Goal: Check status: Check status

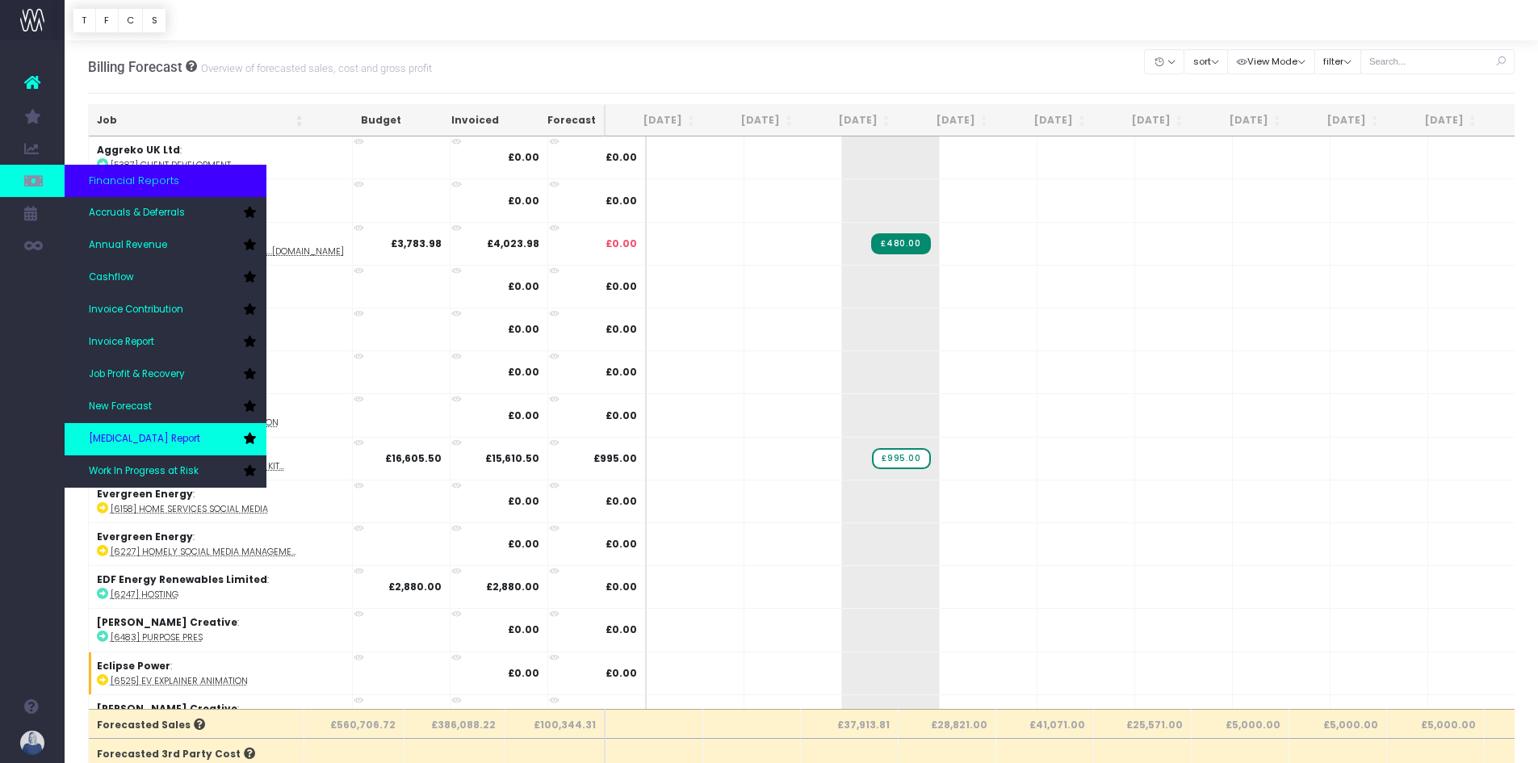
click at [153, 431] on link "[MEDICAL_DATA] Report" at bounding box center [166, 439] width 202 height 32
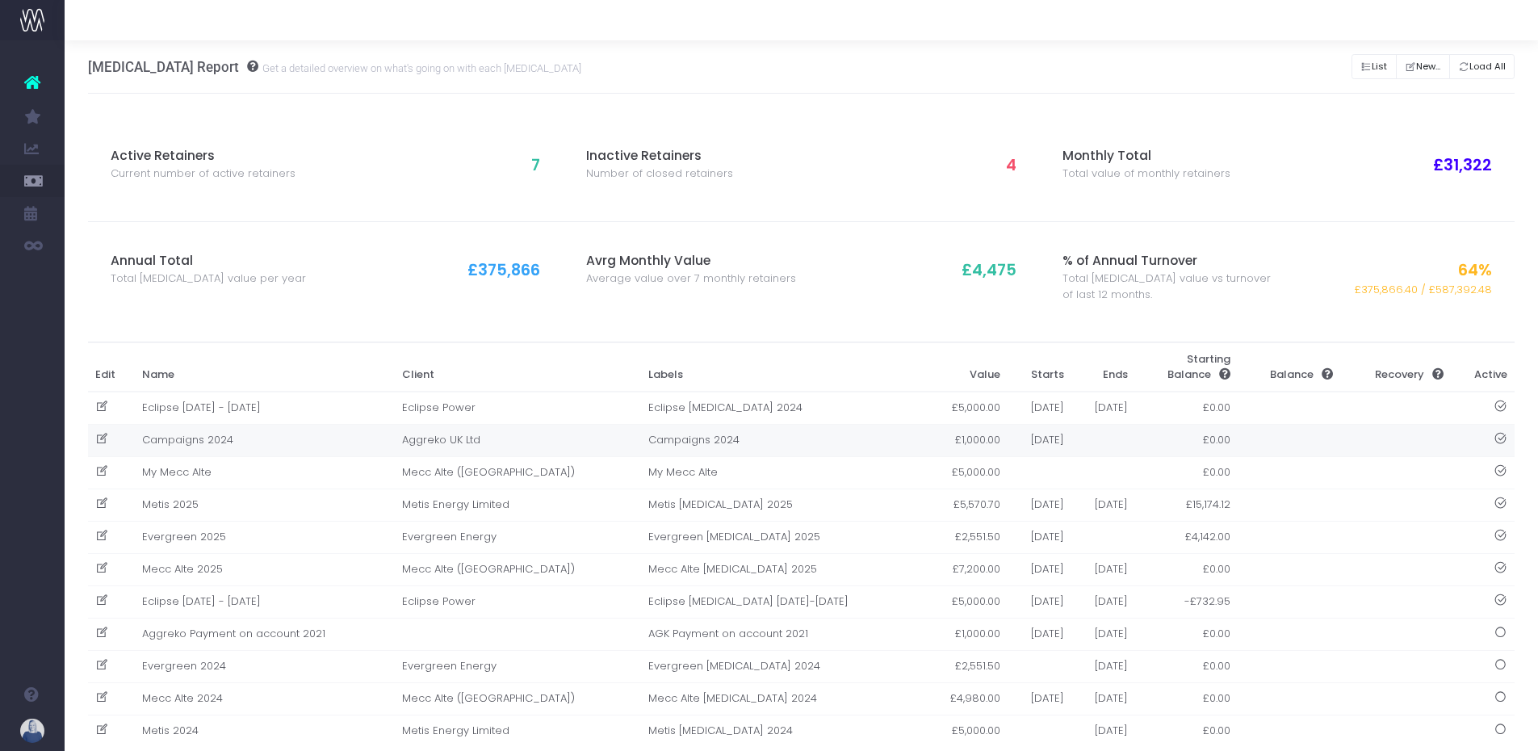
scroll to position [37, 0]
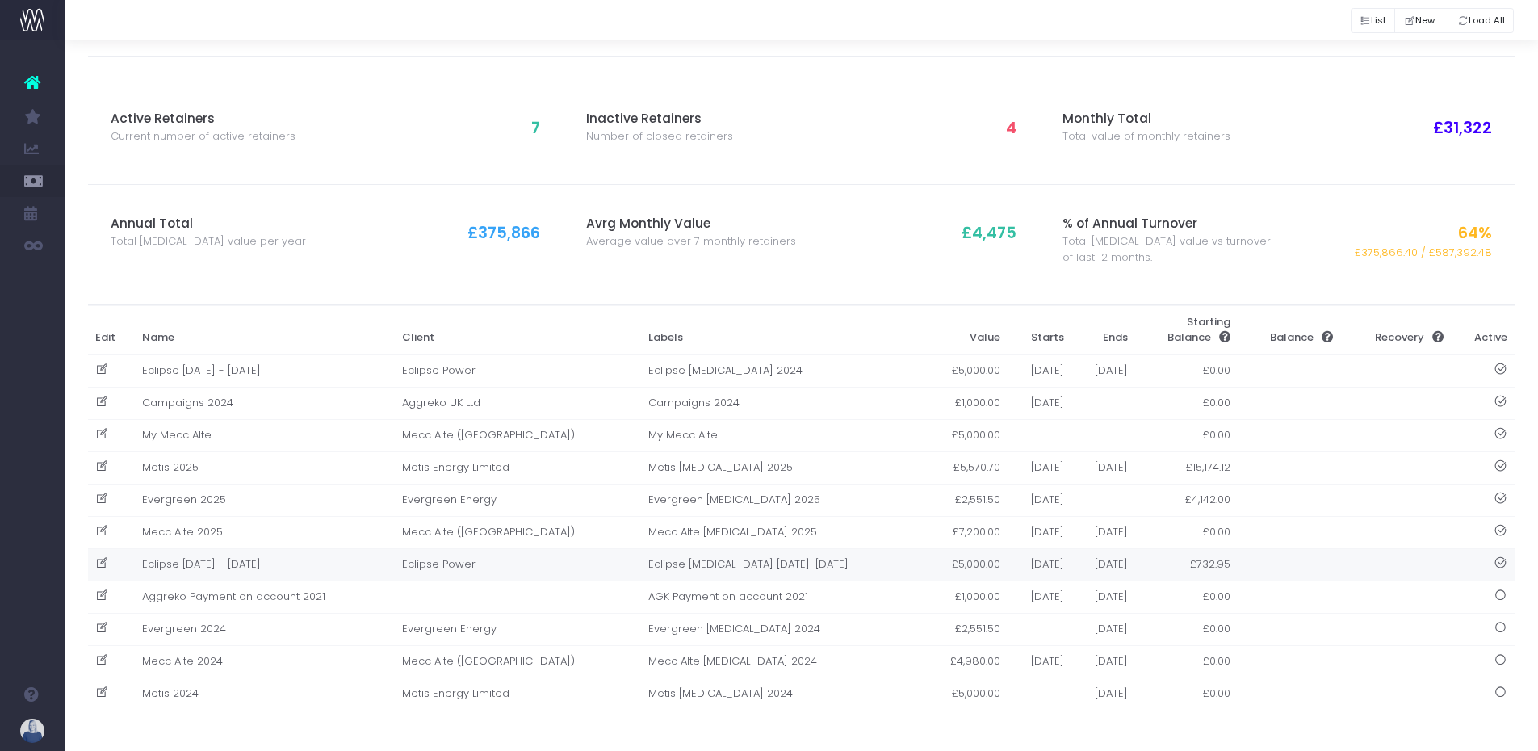
click at [217, 562] on td "Eclipse [DATE] - [DATE]" at bounding box center [265, 564] width 260 height 32
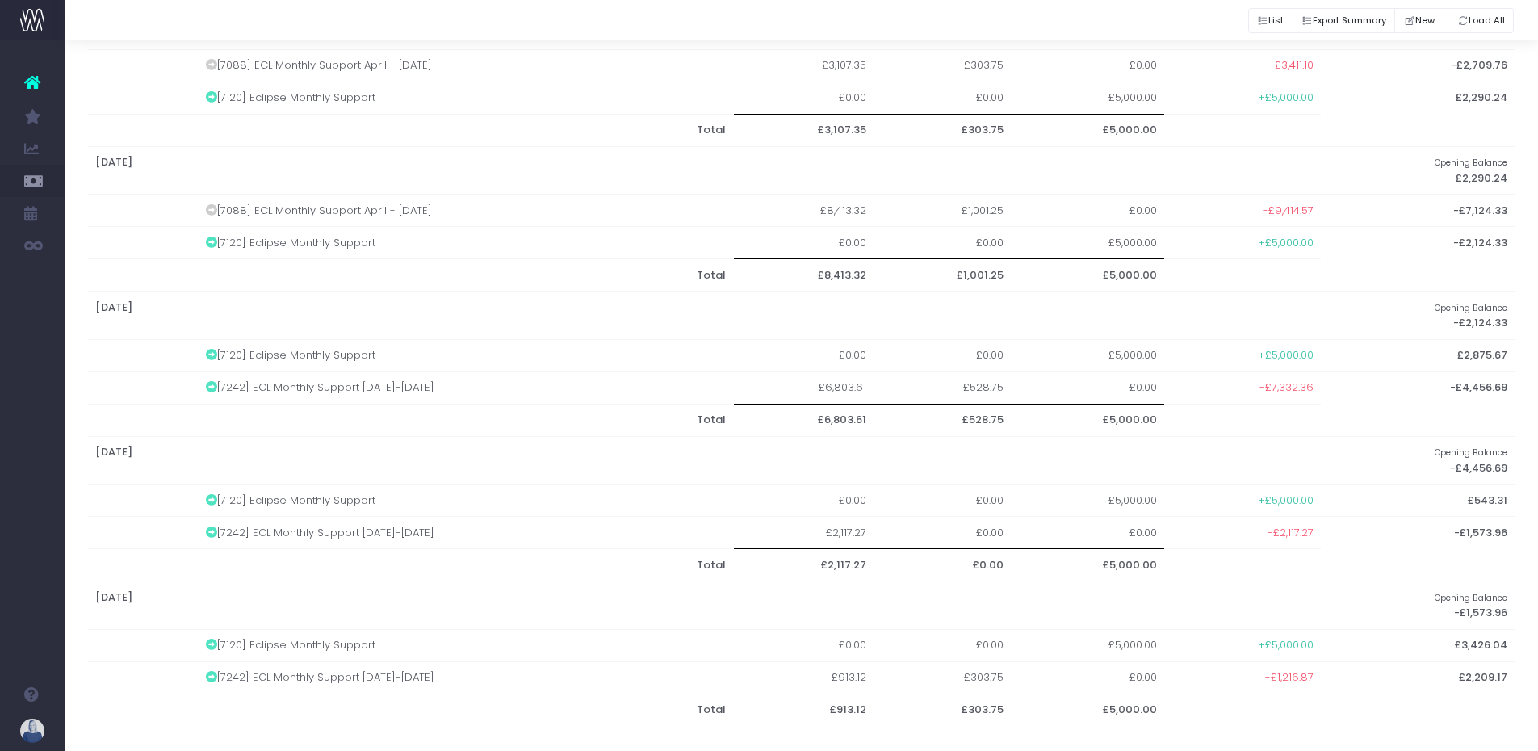
scroll to position [612, 0]
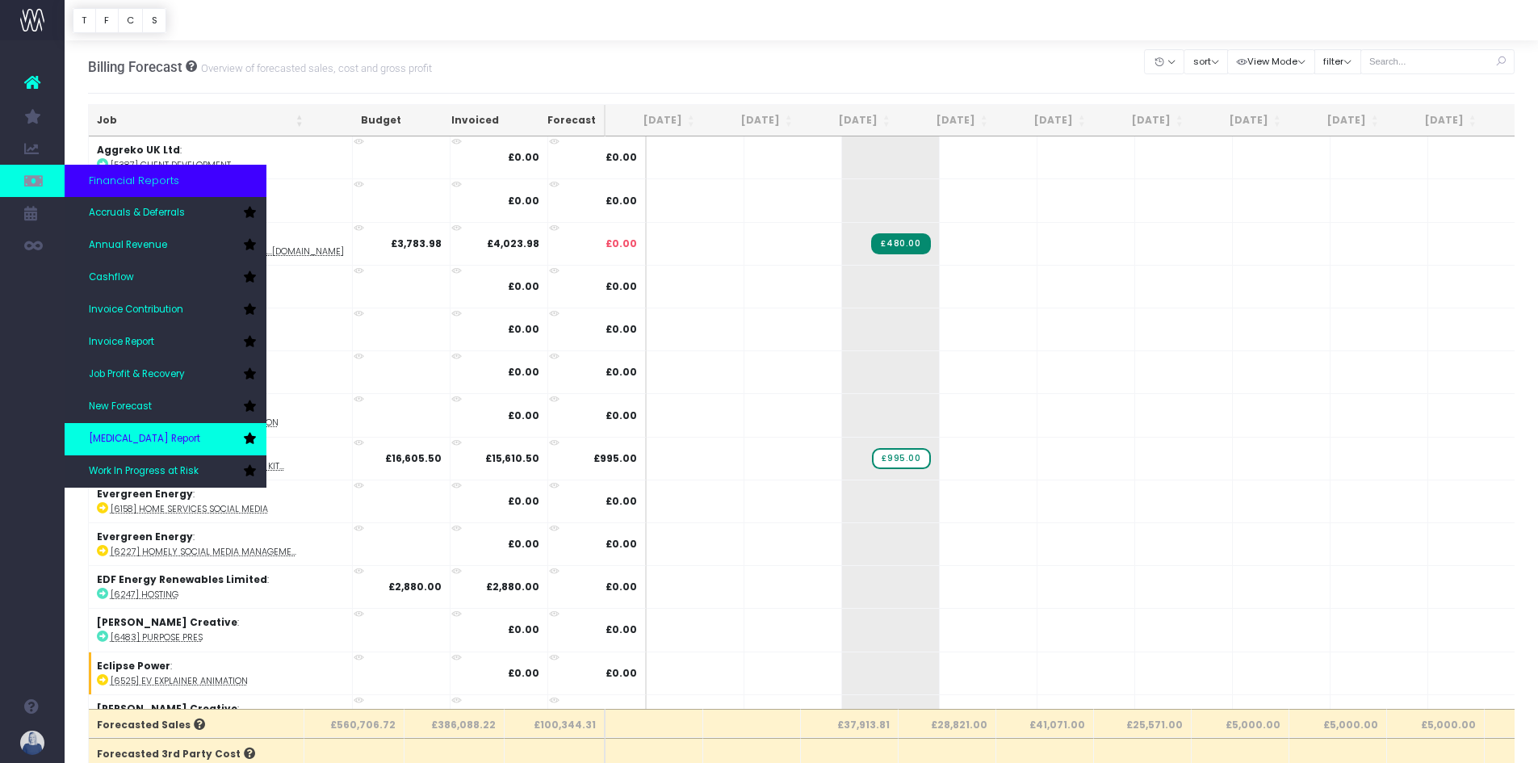
click at [159, 443] on span "[MEDICAL_DATA] Report" at bounding box center [144, 439] width 111 height 15
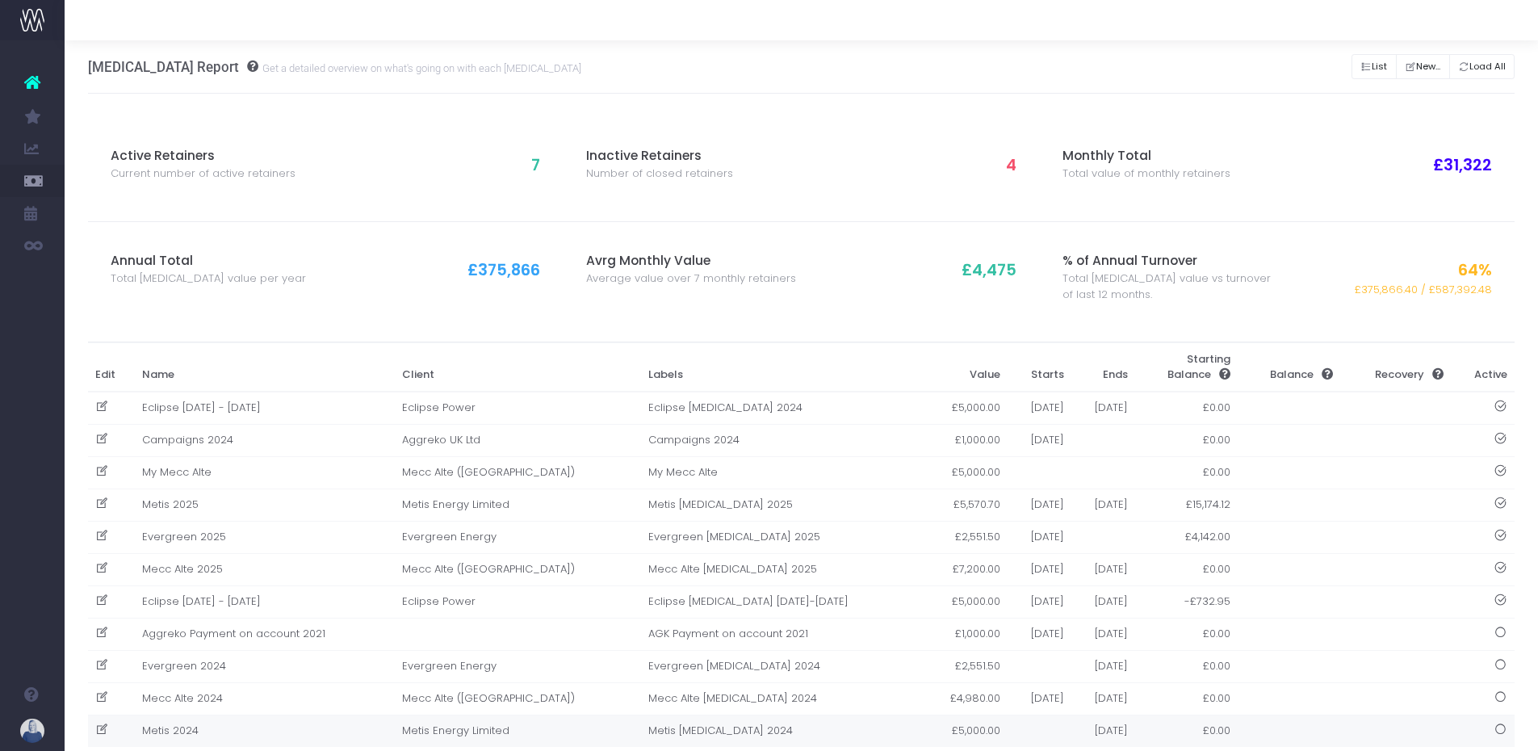
click at [195, 734] on td "Metis 2024" at bounding box center [265, 731] width 260 height 32
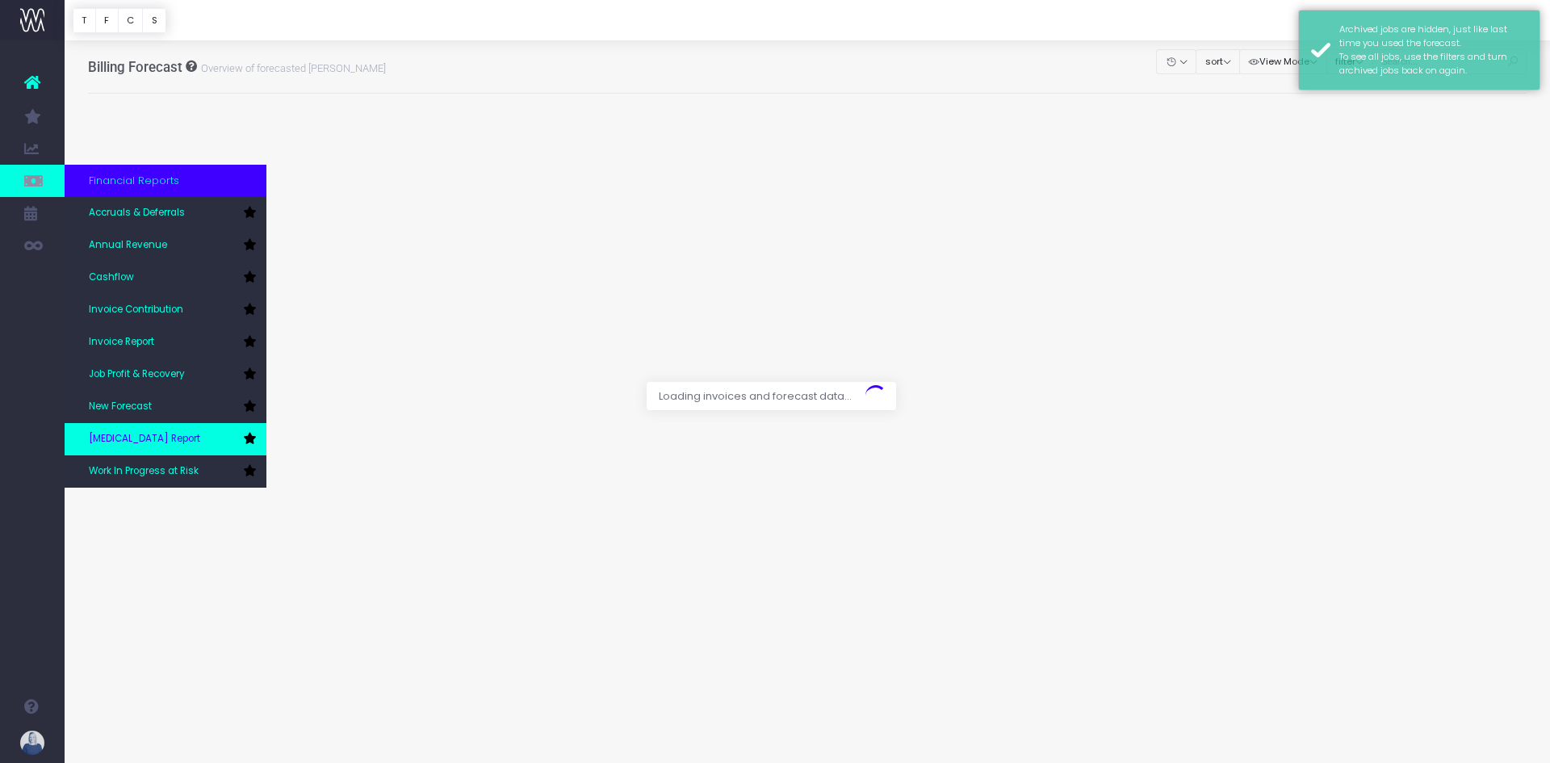
click at [203, 446] on link "[MEDICAL_DATA] Report" at bounding box center [166, 439] width 202 height 32
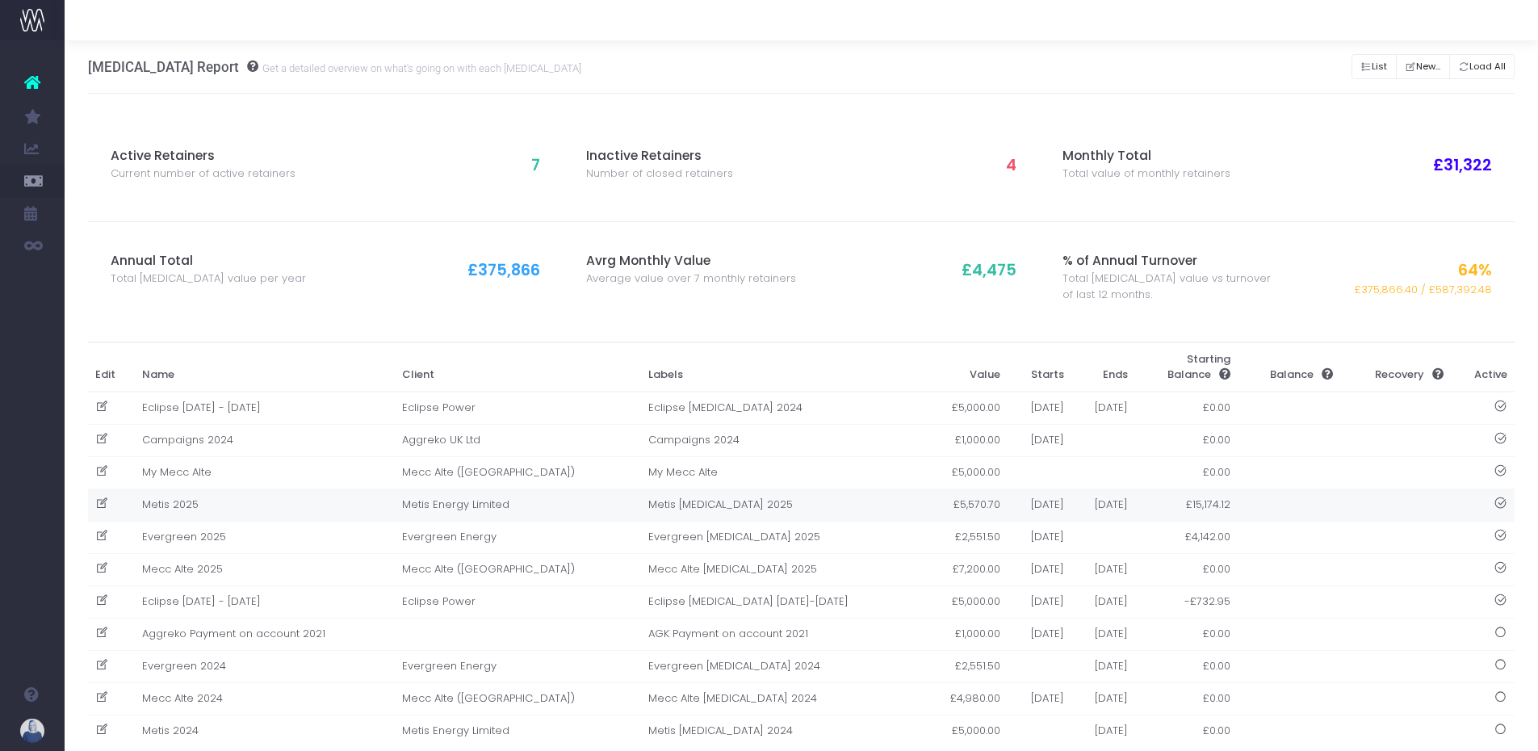
click at [179, 501] on td "Metis 2025" at bounding box center [265, 504] width 260 height 32
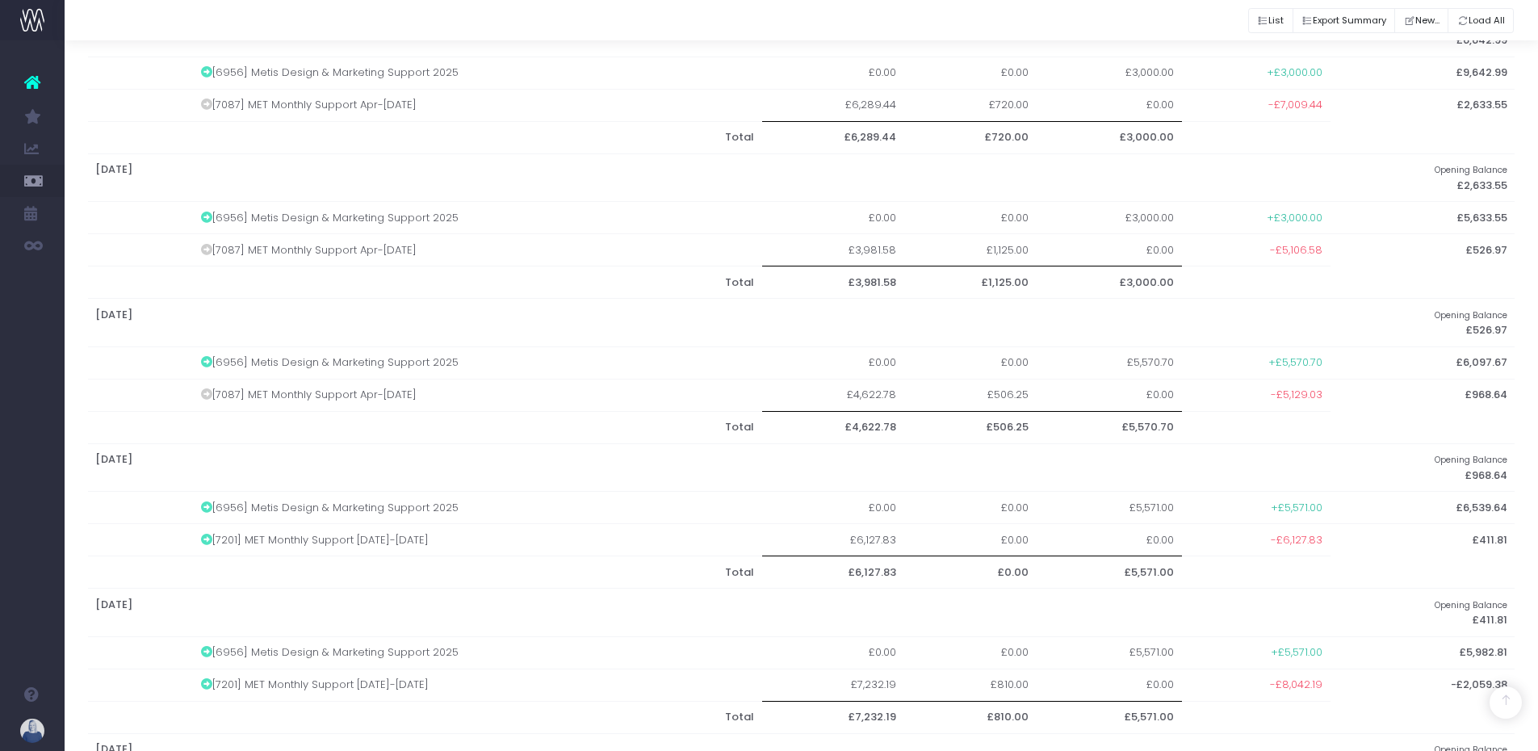
scroll to position [1015, 0]
